Goal: Navigation & Orientation: Find specific page/section

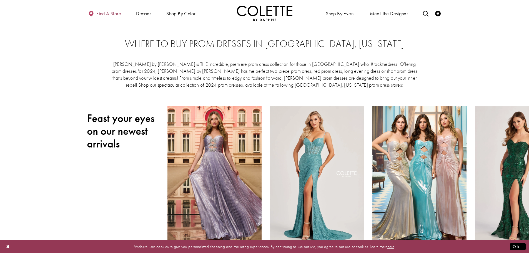
click at [97, 14] on span "Find a store" at bounding box center [108, 14] width 25 height 6
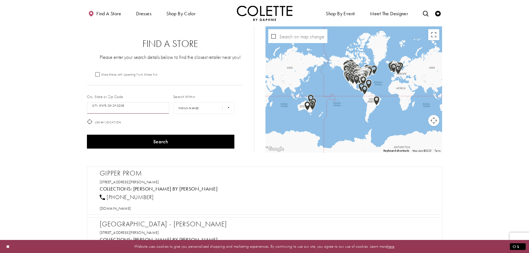
click at [120, 107] on input "City, State, or ZIP Code" at bounding box center [128, 108] width 82 height 12
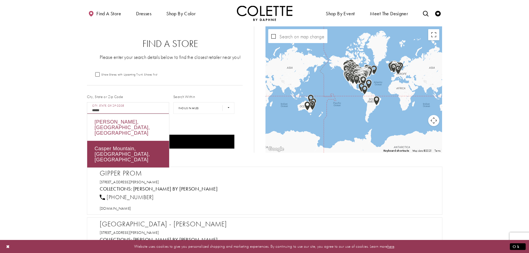
click at [106, 125] on div "[PERSON_NAME], [GEOGRAPHIC_DATA], [GEOGRAPHIC_DATA]" at bounding box center [128, 127] width 82 height 27
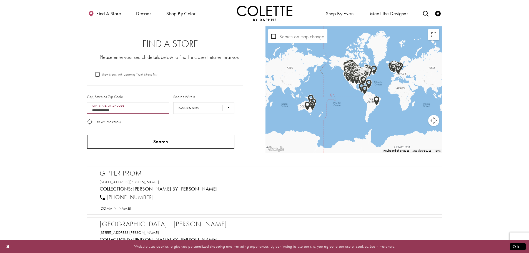
type input "**********"
click at [167, 144] on button "Search" at bounding box center [161, 142] width 148 height 14
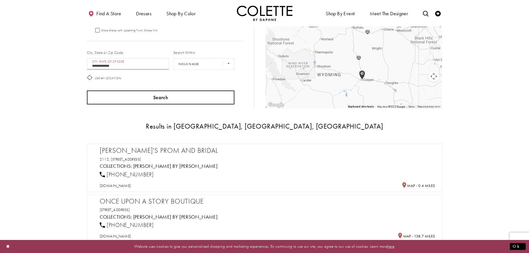
scroll to position [111, 0]
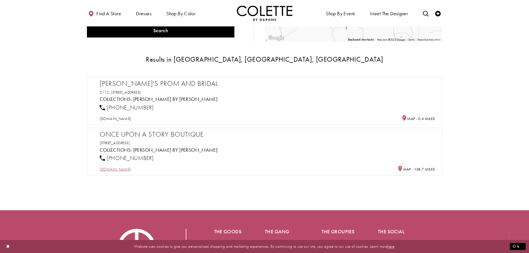
click at [131, 170] on span "[DOMAIN_NAME]" at bounding box center [115, 169] width 31 height 5
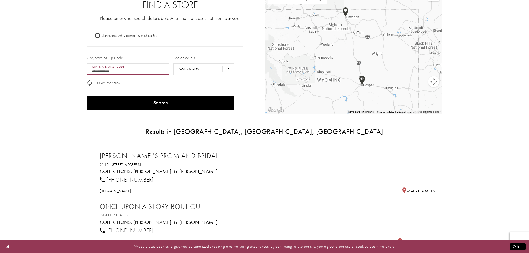
scroll to position [0, 0]
